Goal: Task Accomplishment & Management: Manage account settings

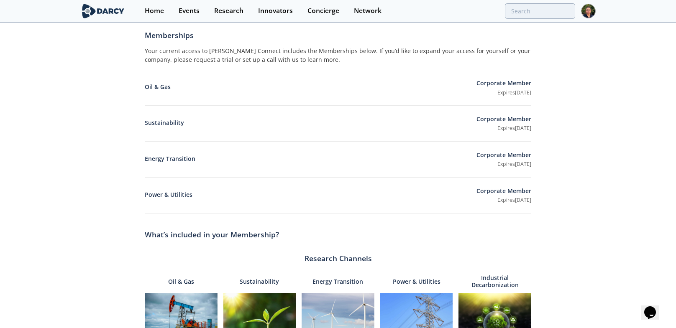
click at [589, 23] on div "Profile Account Settings Membership [GEOGRAPHIC_DATA] Memberships Your current …" at bounding box center [338, 267] width 676 height 571
click at [589, 19] on div at bounding box center [588, 11] width 15 height 22
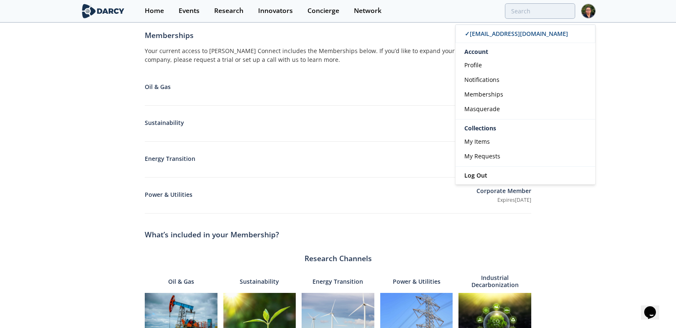
click at [252, 52] on div "Your current access to [PERSON_NAME] Connect includes the Memberships below. If…" at bounding box center [338, 57] width 387 height 23
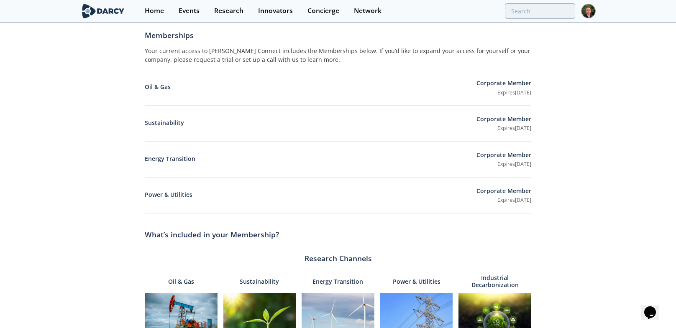
click at [597, 12] on section "Home Events Research Innovators Concierge Network ✓ [EMAIL_ADDRESS][DOMAIN_NAME…" at bounding box center [338, 11] width 676 height 23
click at [425, 55] on div "Your current access to [PERSON_NAME] Connect includes the Memberships below. If…" at bounding box center [338, 57] width 387 height 23
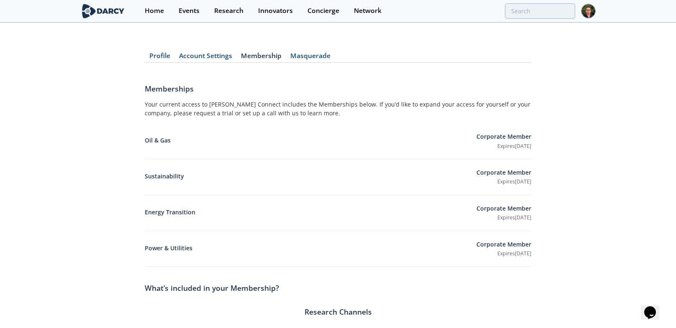
click at [225, 55] on link "Account Settings" at bounding box center [205, 58] width 62 height 10
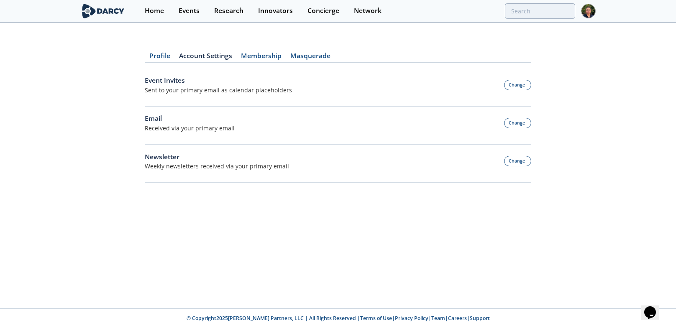
click at [524, 91] on div "Event Invites Sent to your primary email as calendar placeholders Change" at bounding box center [338, 85] width 387 height 19
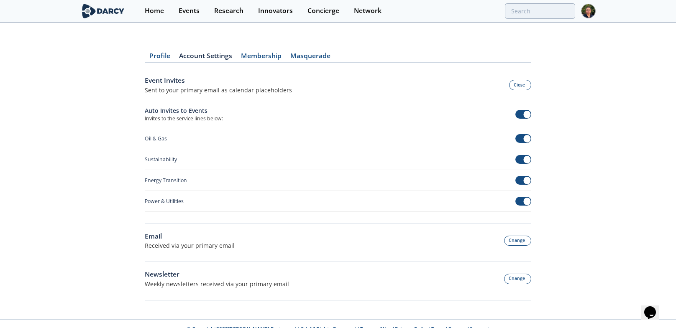
drag, startPoint x: 512, startPoint y: 83, endPoint x: 460, endPoint y: 98, distance: 53.6
click at [460, 98] on div "Event Invites Sent to your primary email as calendar placeholders Close Auto In…" at bounding box center [338, 150] width 387 height 149
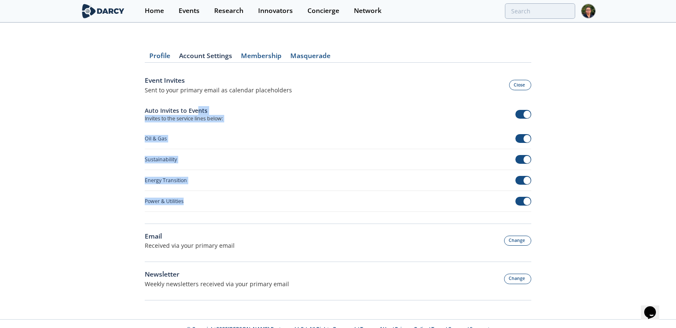
drag, startPoint x: 148, startPoint y: 112, endPoint x: 210, endPoint y: 202, distance: 109.2
click at [210, 202] on div "Profile Account Settings Membership [GEOGRAPHIC_DATA] Event Invites Sent to you…" at bounding box center [338, 171] width 676 height 273
click at [210, 202] on div "Power & Utilities" at bounding box center [338, 201] width 387 height 21
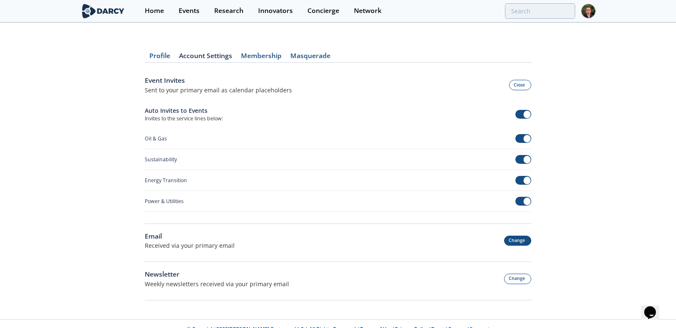
click at [521, 242] on button "Change" at bounding box center [518, 241] width 28 height 10
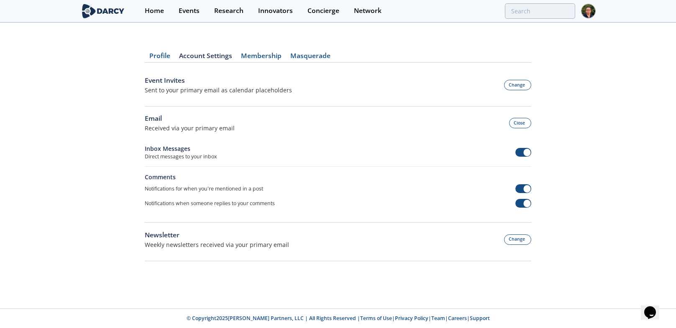
click at [520, 249] on div "Newsletter Weekly newsletters received via your primary email Change" at bounding box center [338, 246] width 387 height 31
click at [520, 238] on button "Change" at bounding box center [518, 240] width 28 height 10
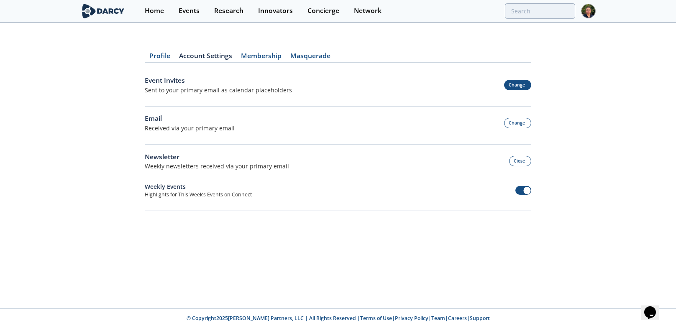
click at [519, 82] on button "Change" at bounding box center [518, 85] width 28 height 10
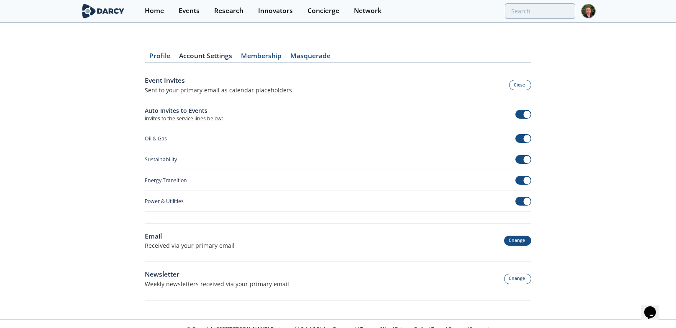
click at [513, 243] on button "Change" at bounding box center [518, 241] width 28 height 10
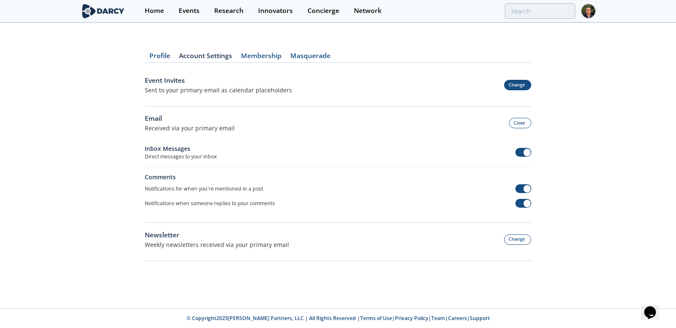
click at [519, 84] on button "Change" at bounding box center [518, 85] width 28 height 10
